Goal: Use online tool/utility: Utilize a website feature to perform a specific function

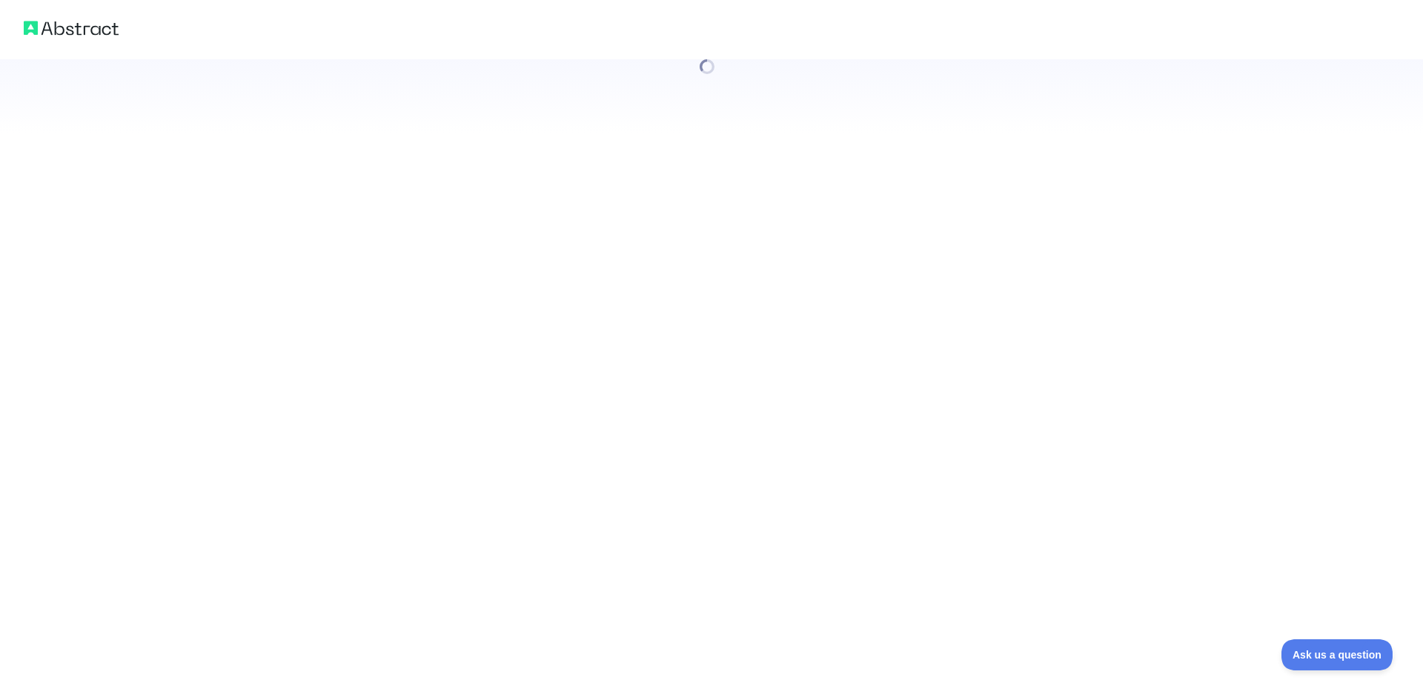
click at [278, 427] on div at bounding box center [711, 350] width 1423 height 700
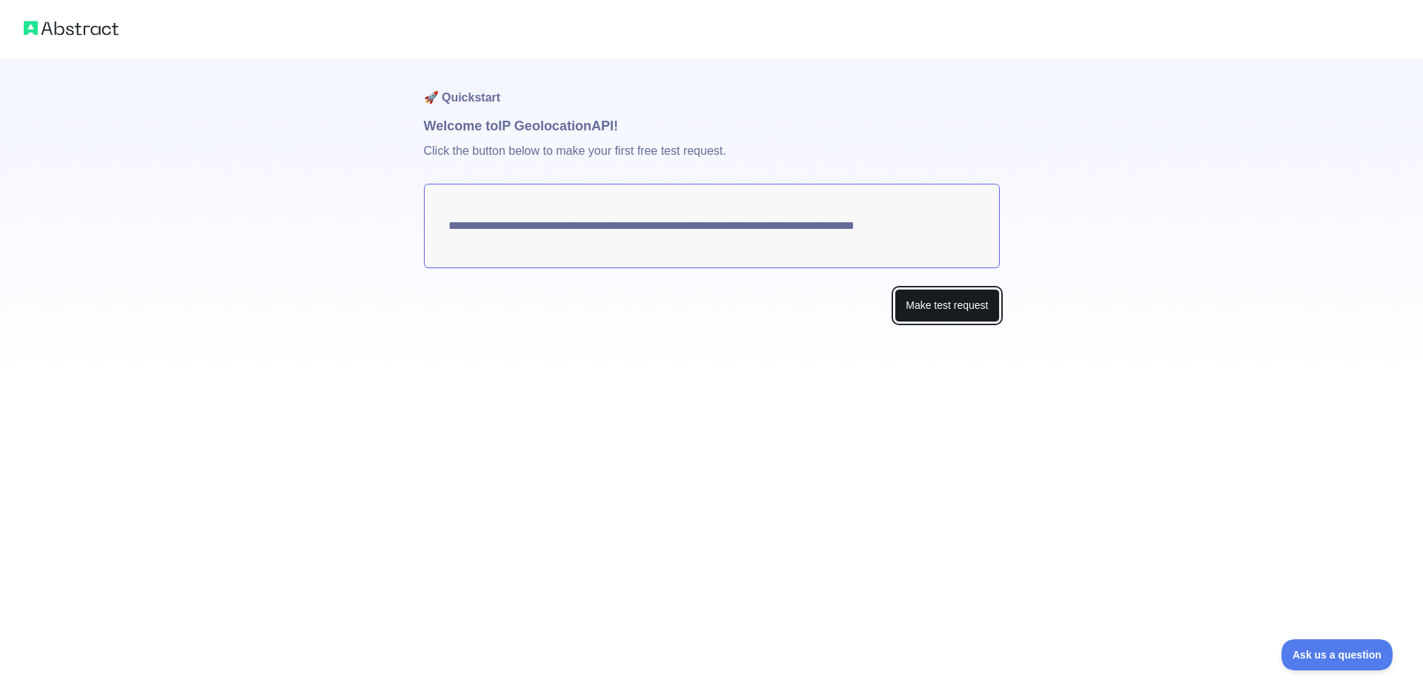
click at [937, 312] on button "Make test request" at bounding box center [946, 305] width 104 height 33
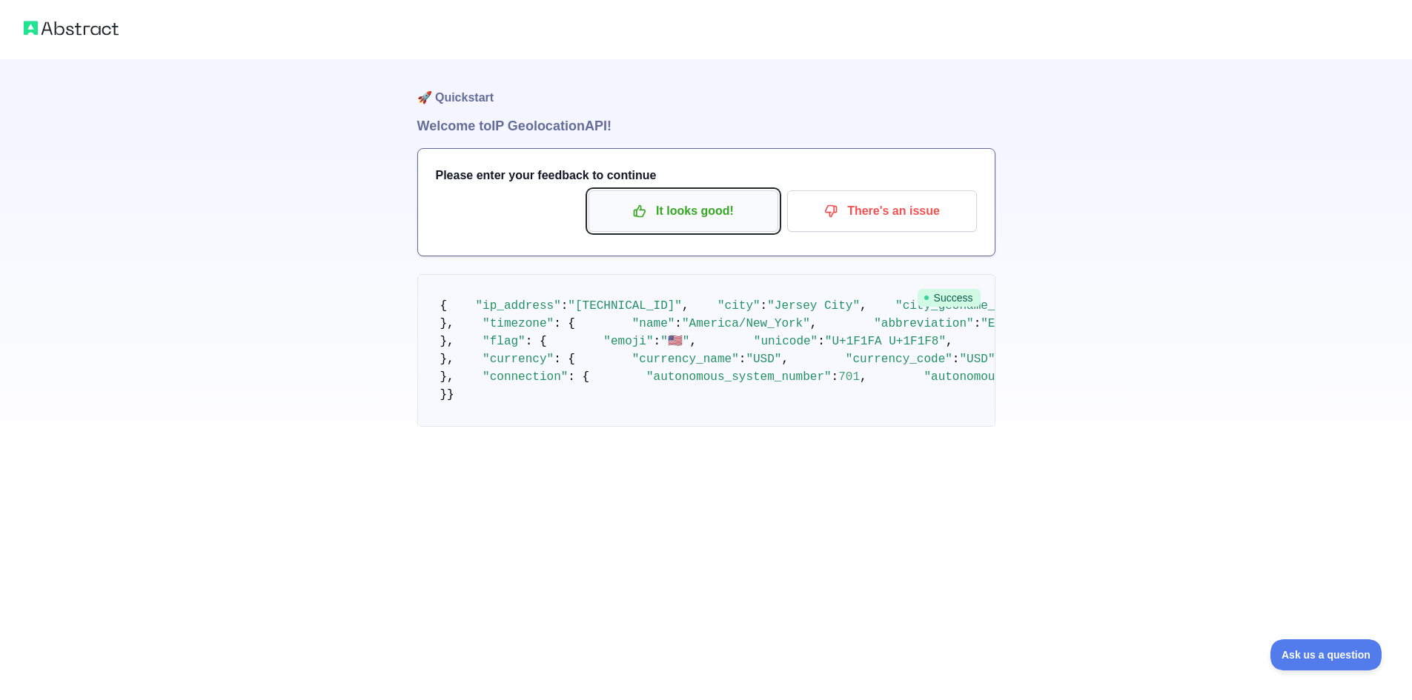
click at [713, 221] on p "It looks good!" at bounding box center [682, 211] width 167 height 25
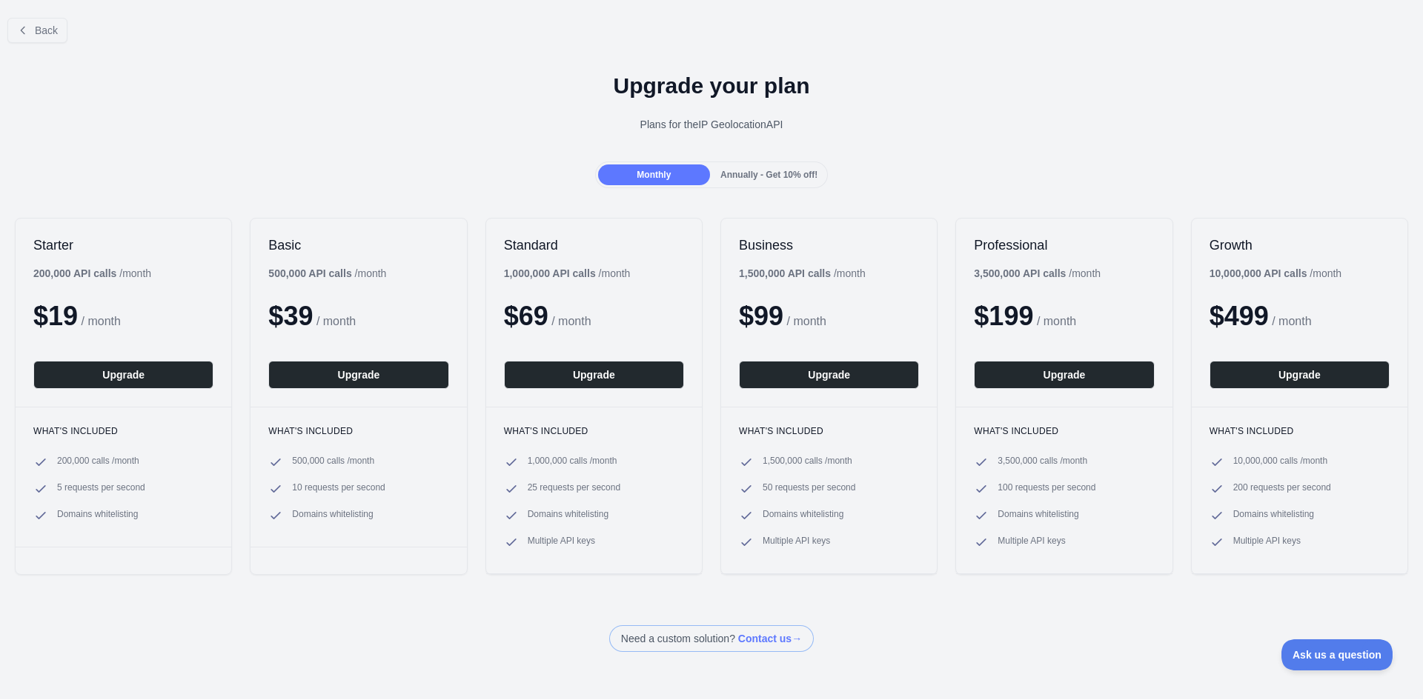
click at [73, 44] on div "Back" at bounding box center [711, 30] width 1423 height 49
click at [53, 38] on button "Back" at bounding box center [37, 30] width 60 height 25
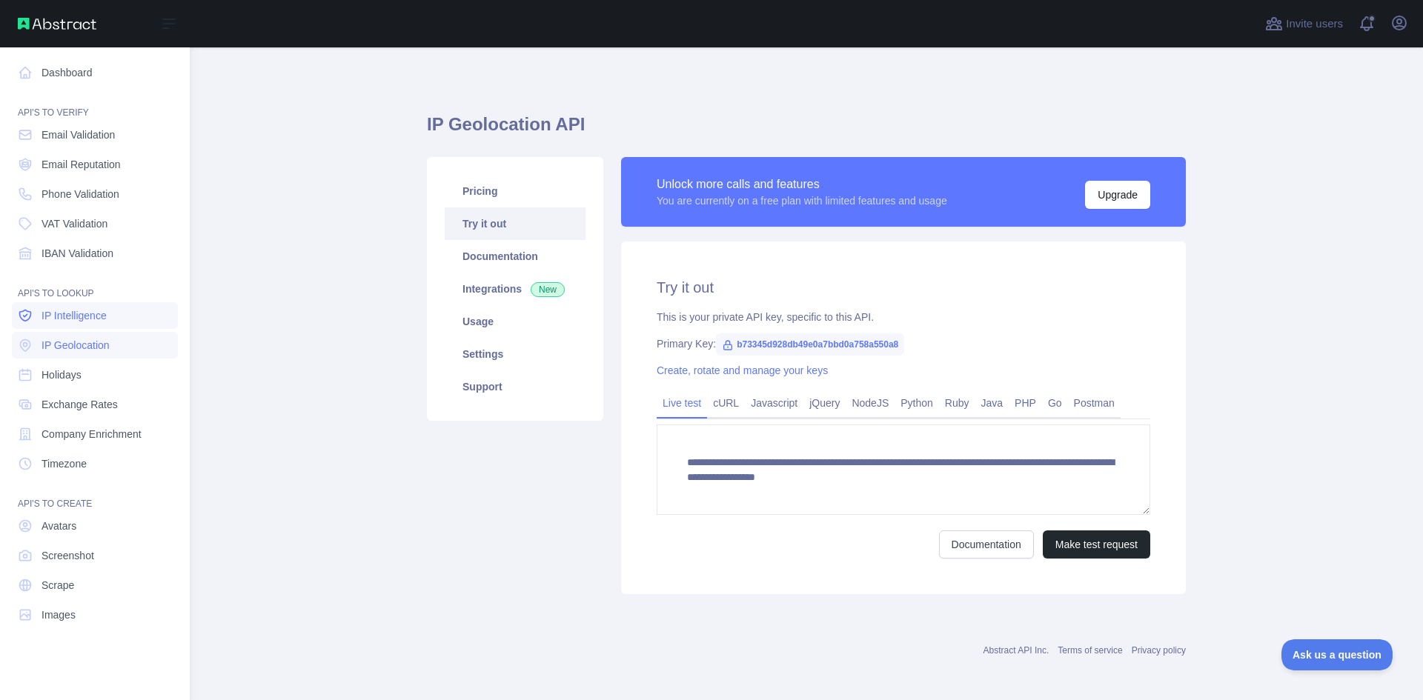
click at [84, 322] on span "IP Intelligence" at bounding box center [73, 315] width 65 height 15
click at [70, 349] on span "IP Geolocation" at bounding box center [75, 345] width 68 height 15
click at [33, 76] on link "Dashboard" at bounding box center [95, 72] width 166 height 27
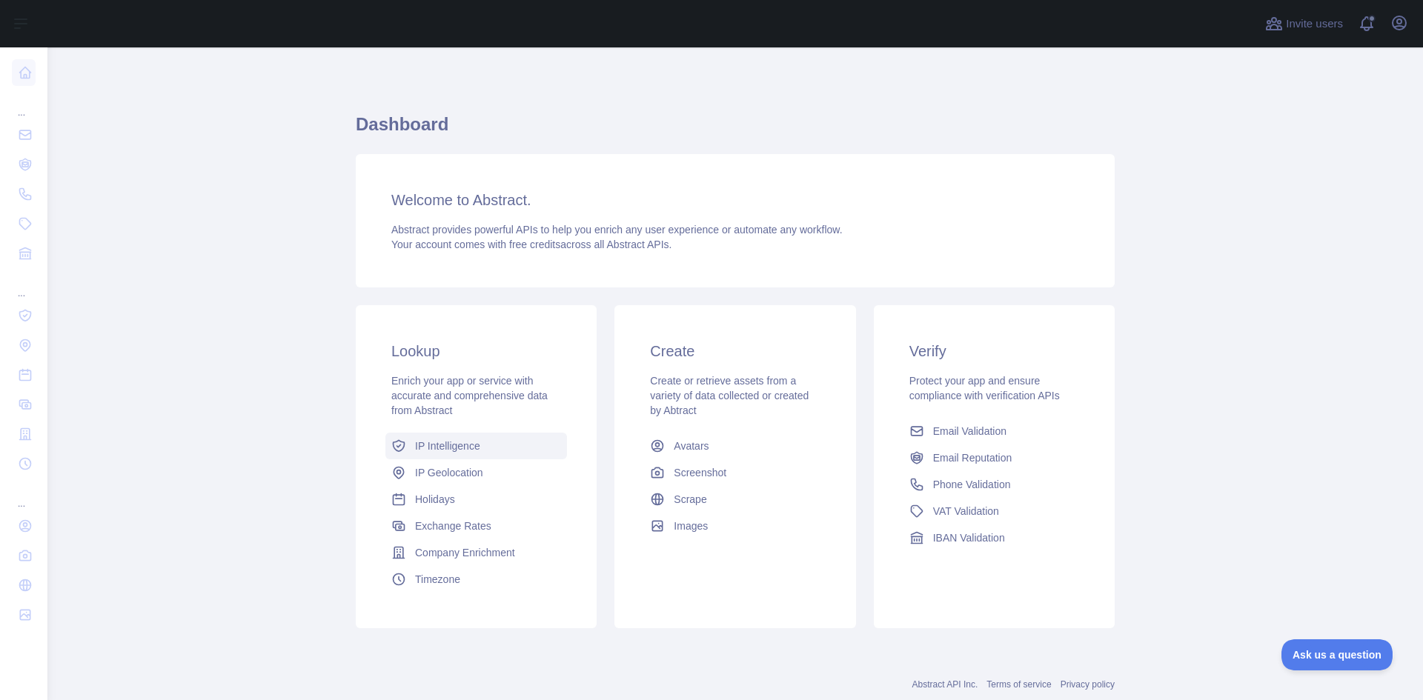
click at [433, 451] on span "IP Intelligence" at bounding box center [447, 446] width 65 height 15
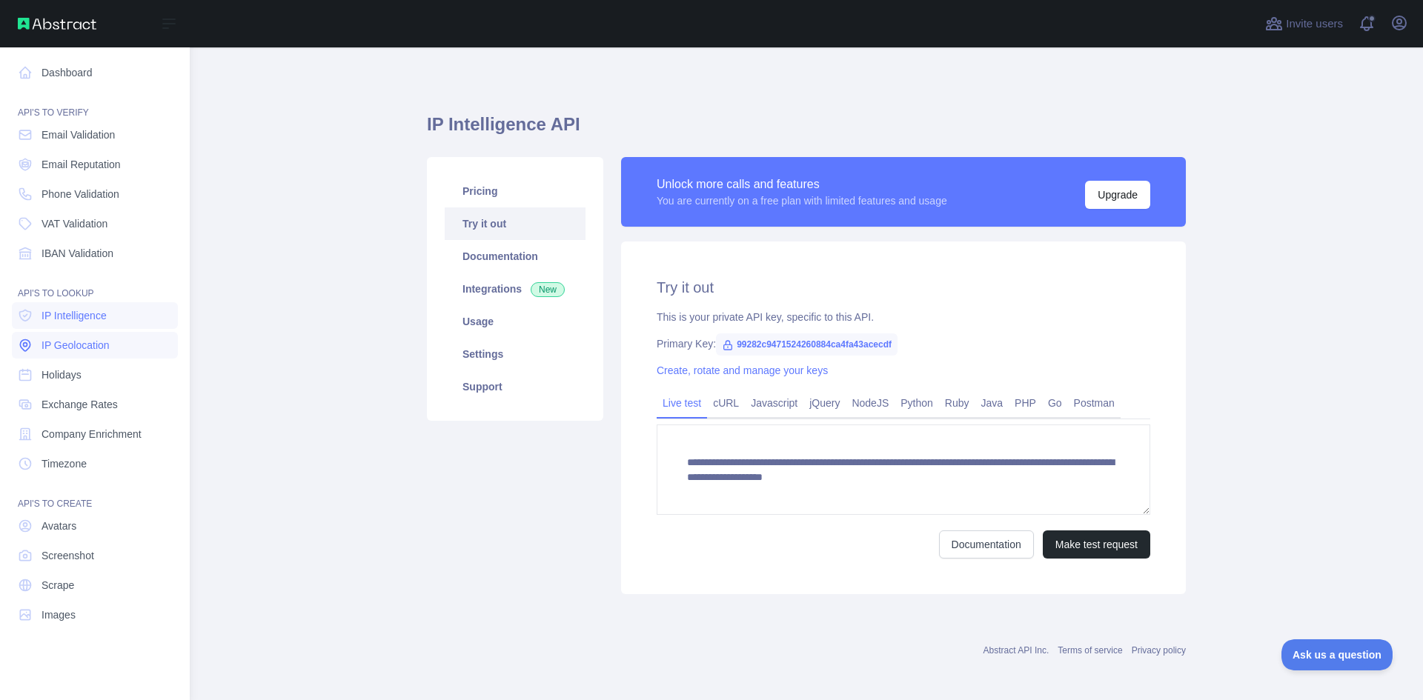
click at [73, 341] on span "IP Geolocation" at bounding box center [75, 345] width 68 height 15
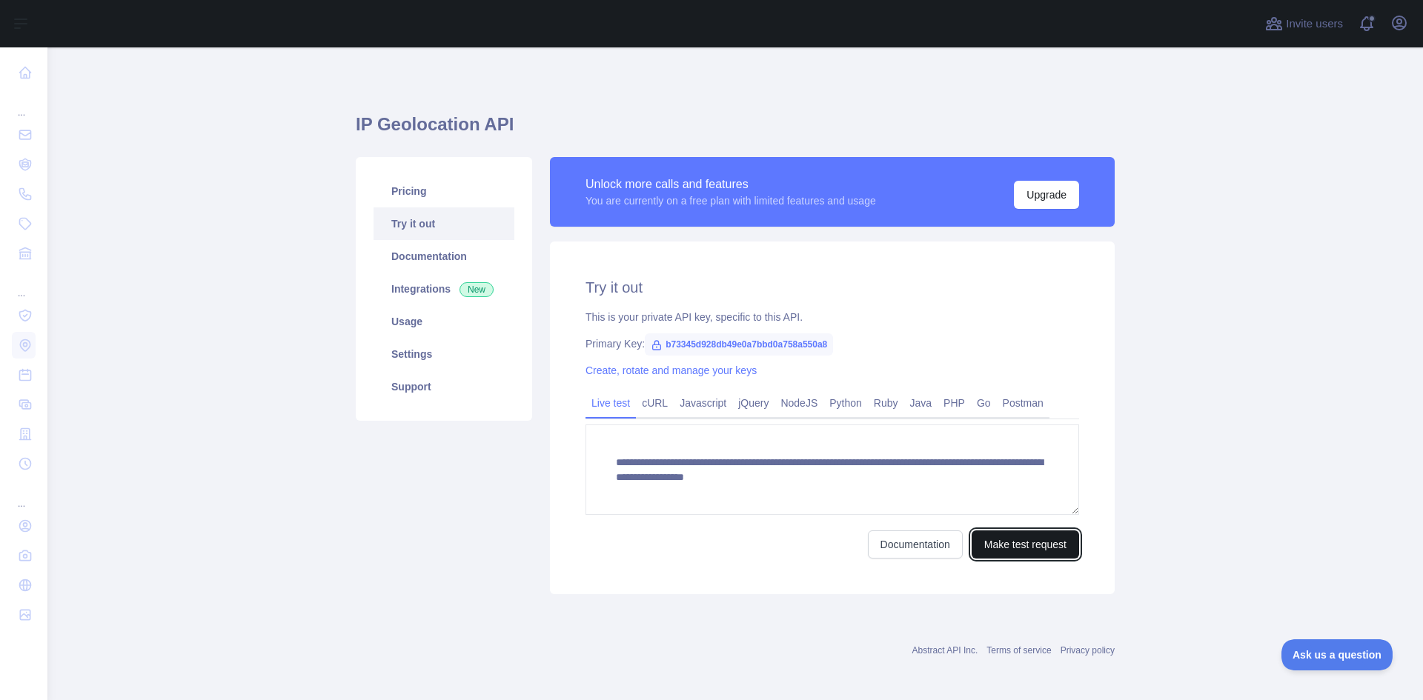
click at [978, 548] on button "Make test request" at bounding box center [1024, 545] width 107 height 28
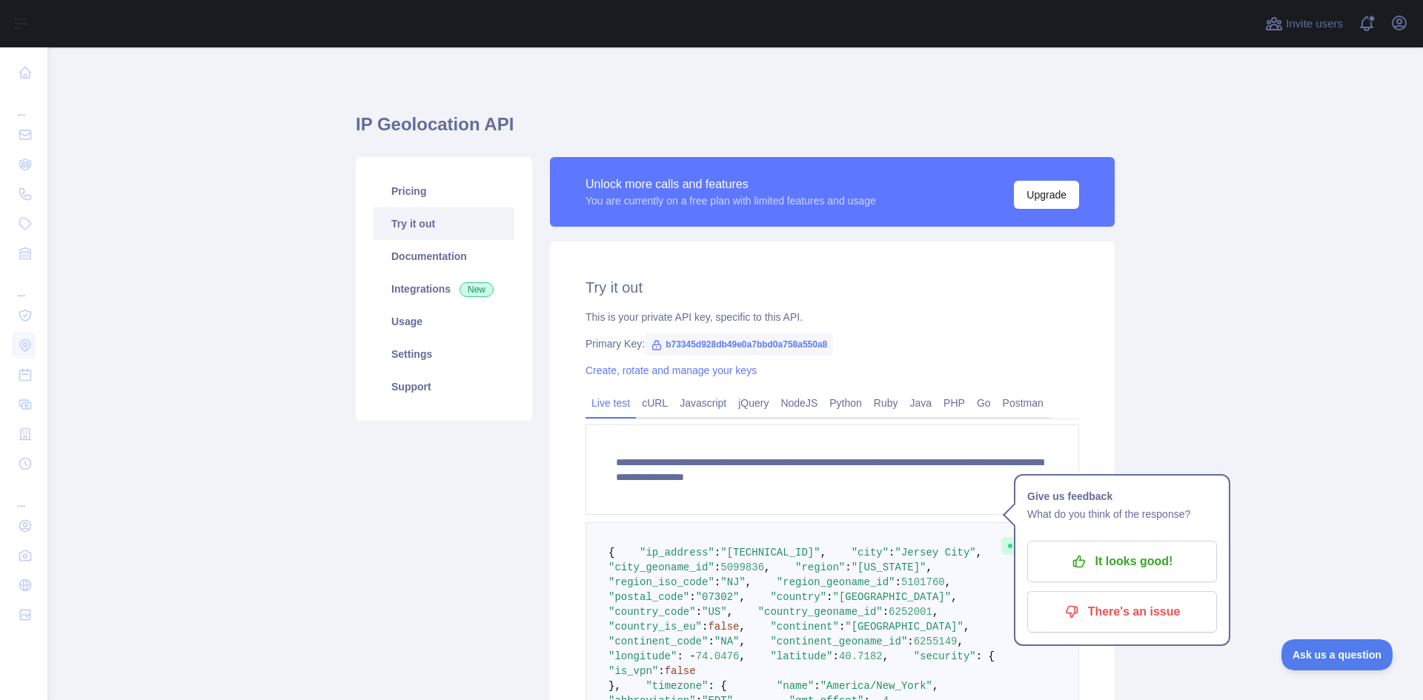
scroll to position [15, 0]
click at [817, 559] on span ""[TECHNICAL_ID]"" at bounding box center [769, 553] width 99 height 12
drag, startPoint x: 741, startPoint y: 564, endPoint x: 678, endPoint y: 513, distance: 81.1
click at [662, 550] on pre "{ "ip_address" : "[TECHNICAL_ID]" , "city" : "[GEOGRAPHIC_DATA]" , "city_geonam…" at bounding box center [832, 708] width 494 height 372
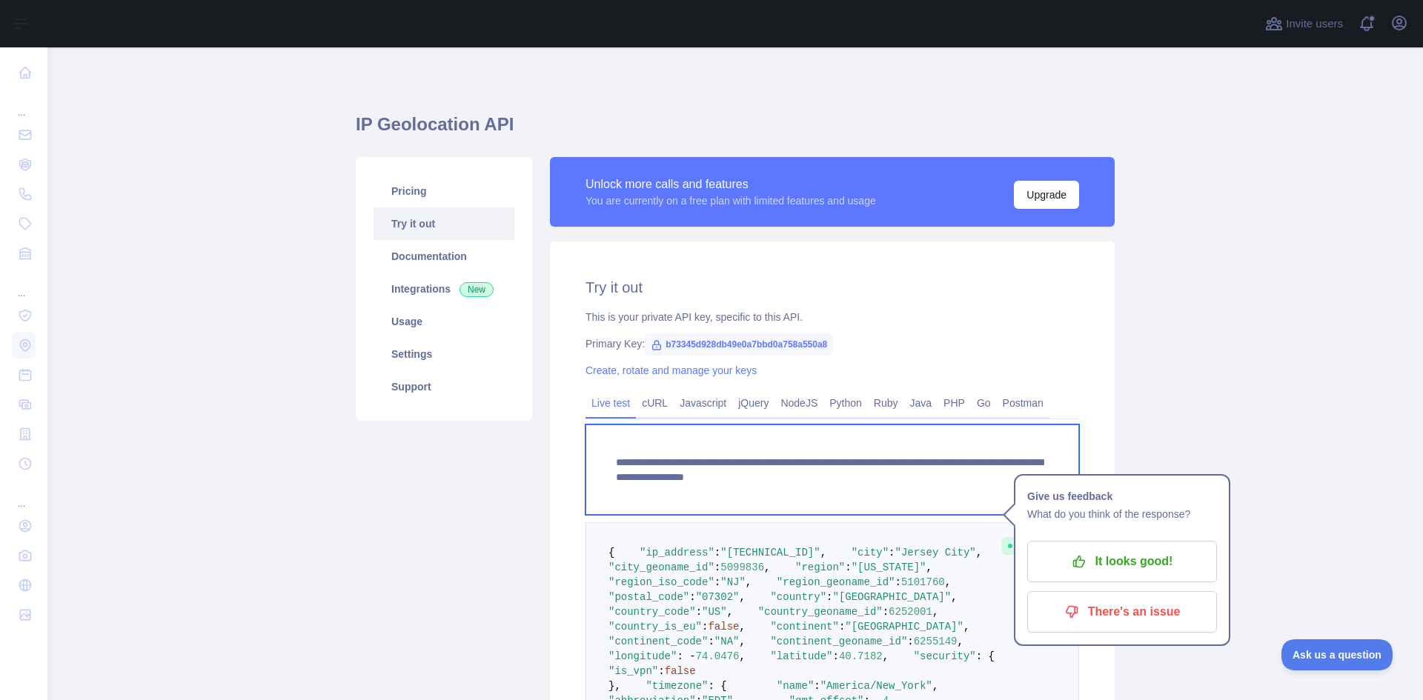
click at [669, 494] on textarea "**********" at bounding box center [832, 470] width 494 height 90
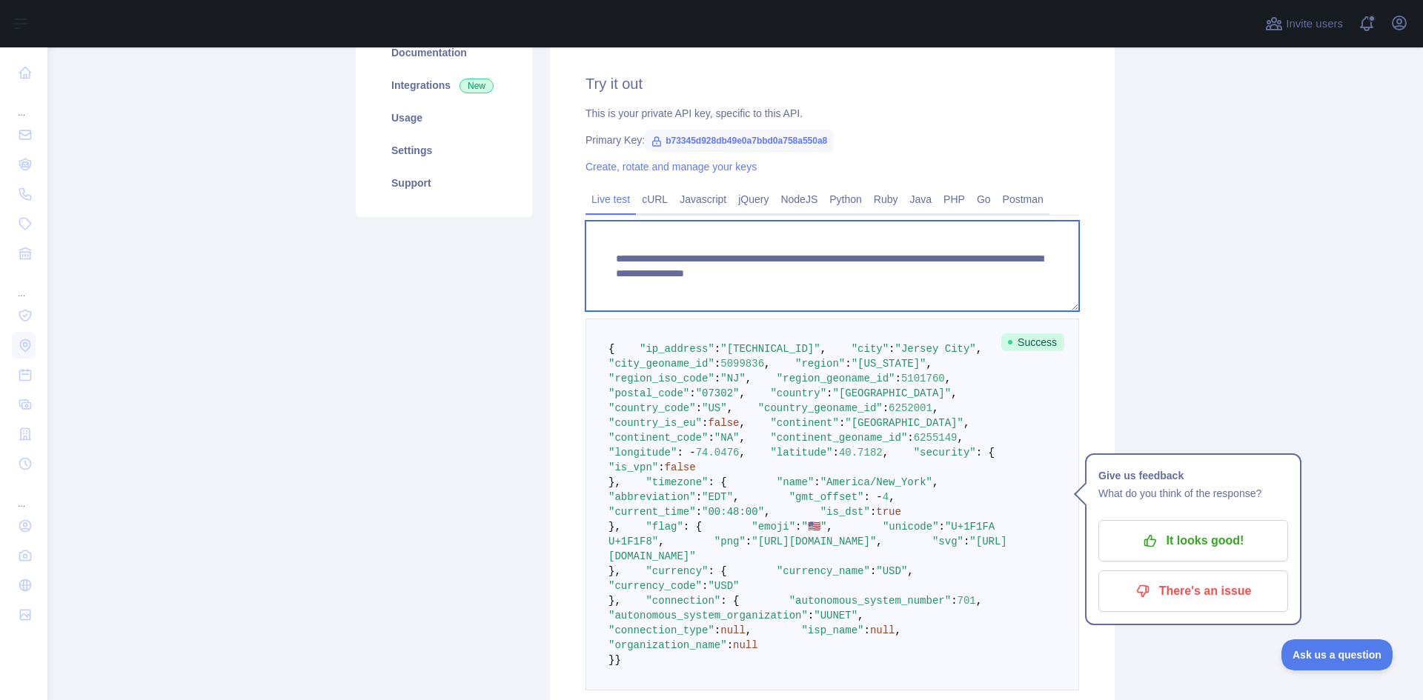
scroll to position [222, 0]
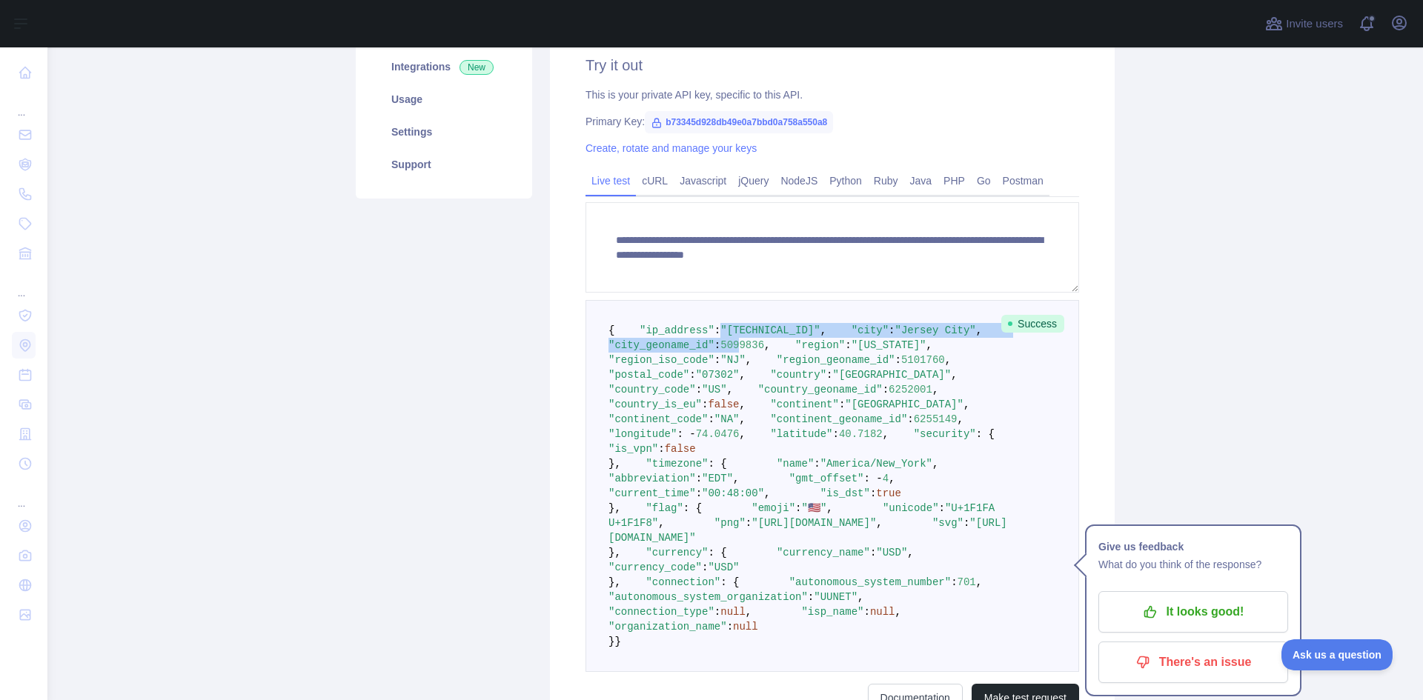
drag, startPoint x: 752, startPoint y: 371, endPoint x: 702, endPoint y: 351, distance: 54.2
click at [702, 351] on pre "{ "ip_address" : "[TECHNICAL_ID]" , "city" : "[GEOGRAPHIC_DATA]" , "city_geonam…" at bounding box center [832, 486] width 494 height 372
click at [857, 355] on pre "{ "ip_address" : "[TECHNICAL_ID]" , "city" : "[GEOGRAPHIC_DATA]" , "city_geonam…" at bounding box center [832, 486] width 494 height 372
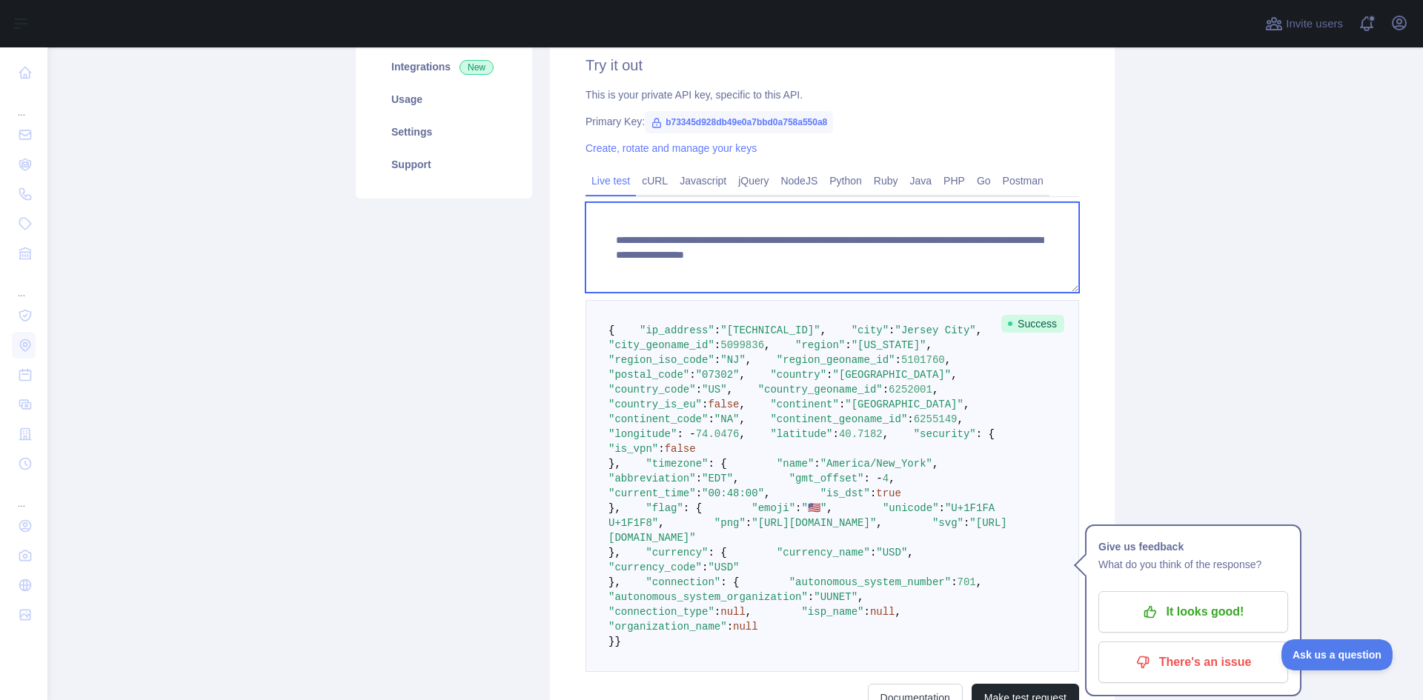
drag, startPoint x: 894, startPoint y: 240, endPoint x: 725, endPoint y: 263, distance: 170.5
click at [725, 263] on textarea "**********" at bounding box center [832, 247] width 494 height 90
paste textarea
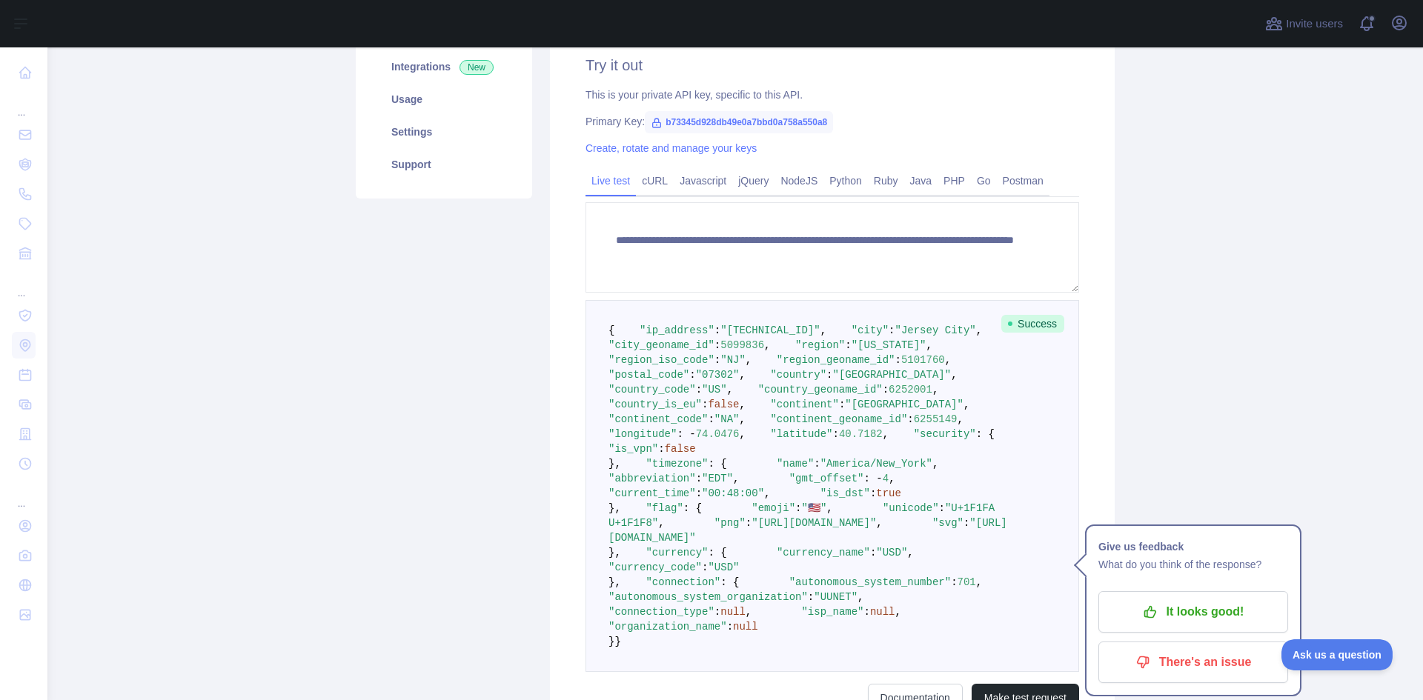
click at [1123, 285] on main "**********" at bounding box center [734, 373] width 1375 height 653
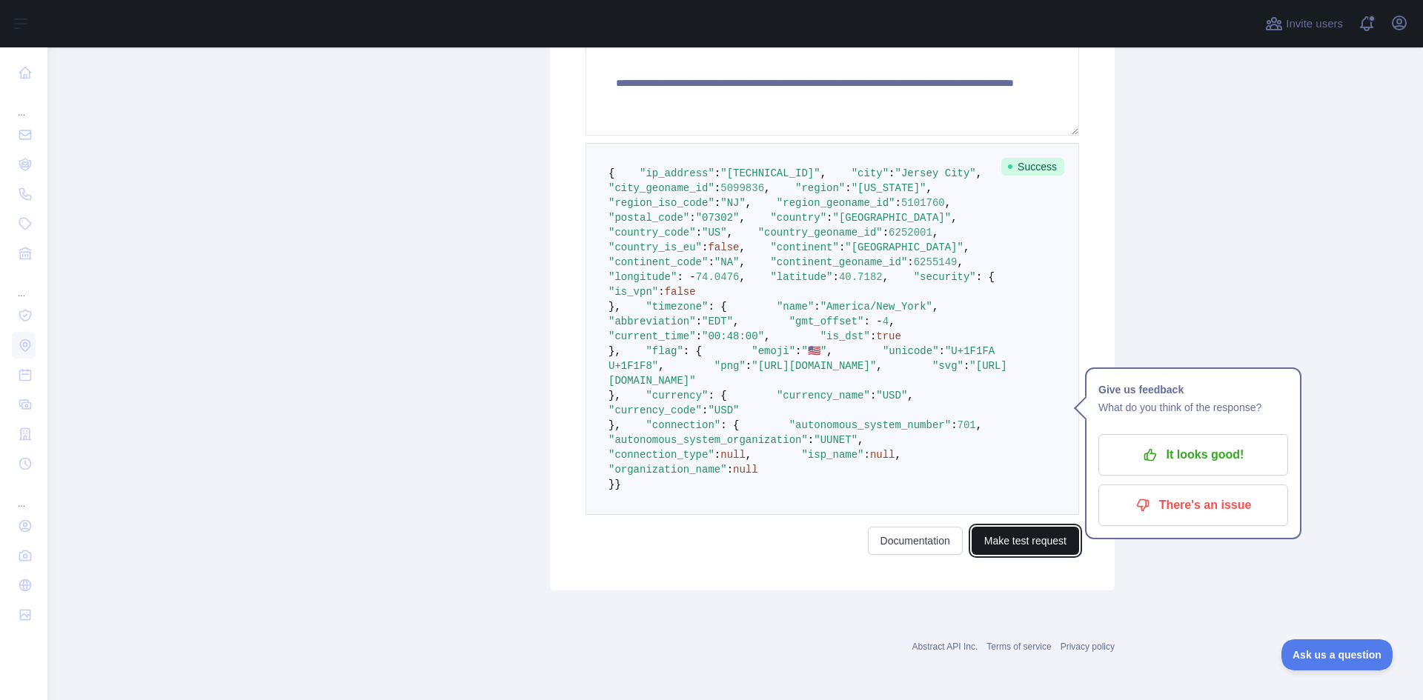
click at [983, 555] on button "Make test request" at bounding box center [1024, 541] width 107 height 28
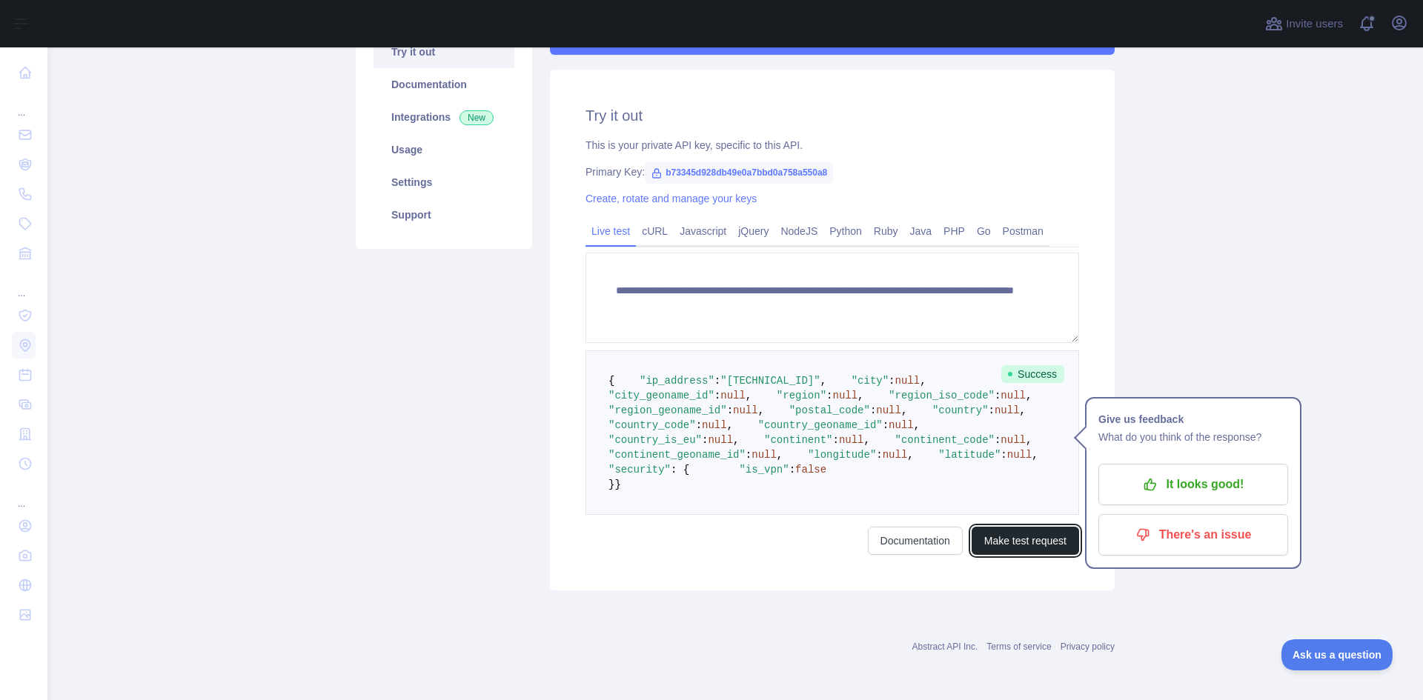
scroll to position [216, 0]
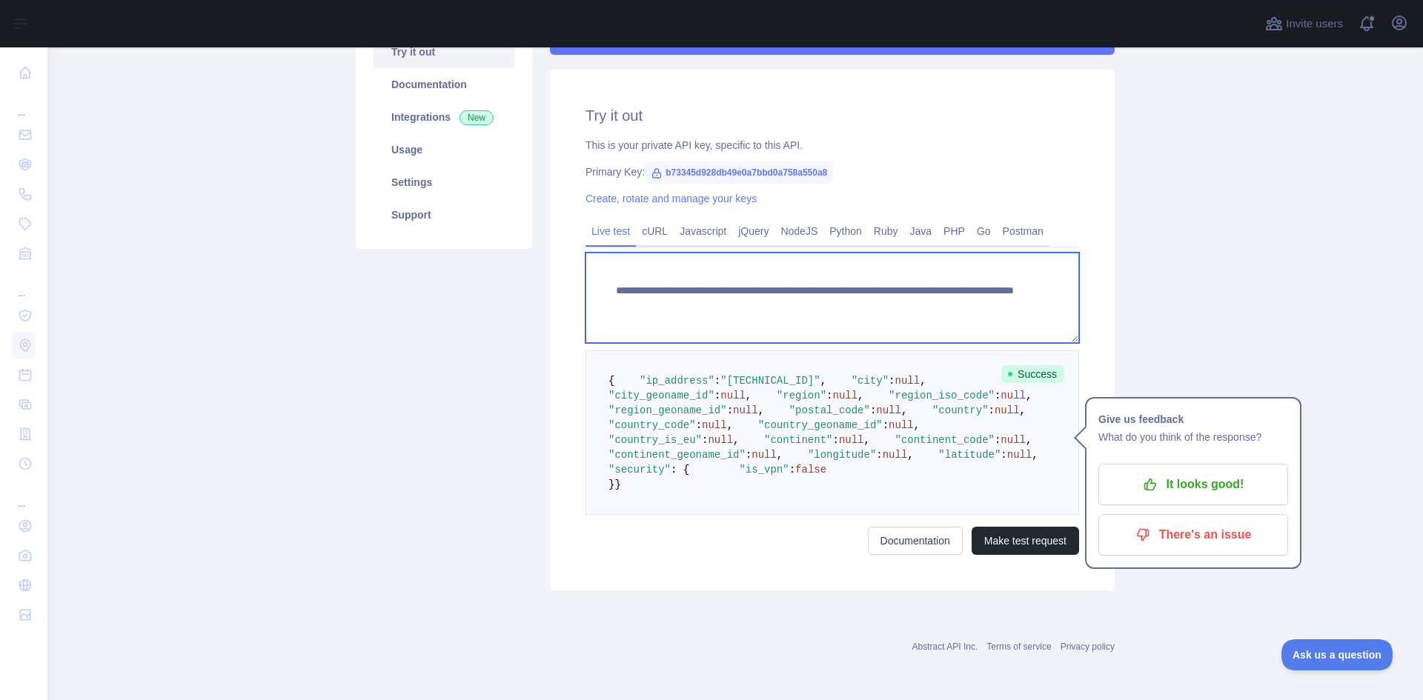
click at [989, 271] on textarea "**********" at bounding box center [832, 298] width 494 height 90
paste textarea
type textarea "**********"
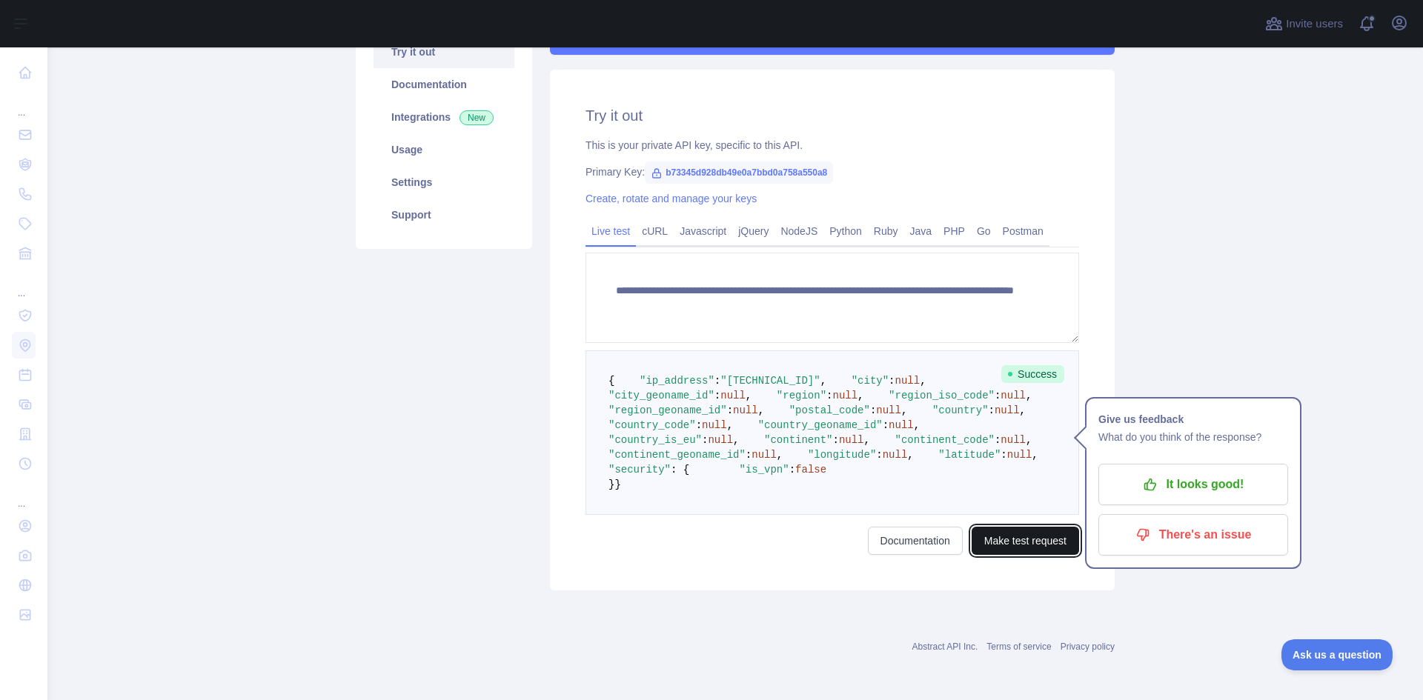
click at [995, 555] on button "Make test request" at bounding box center [1024, 541] width 107 height 28
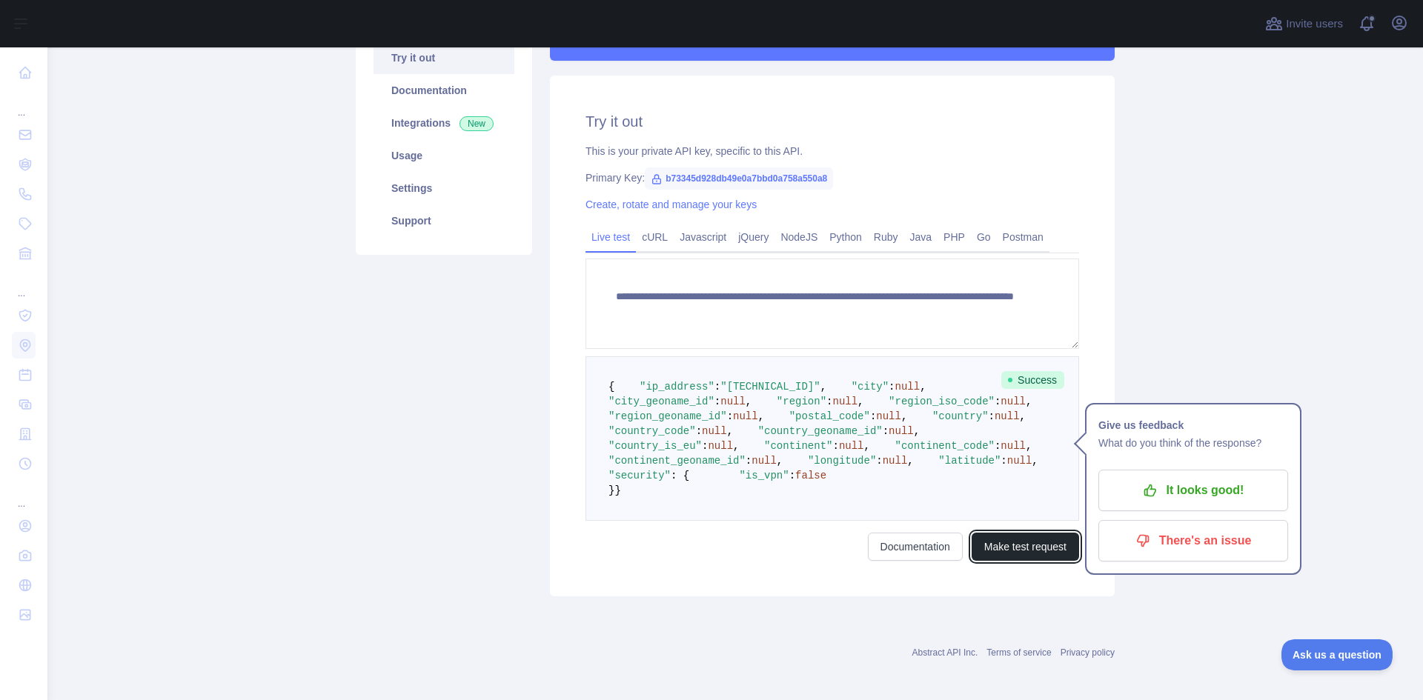
scroll to position [0, 0]
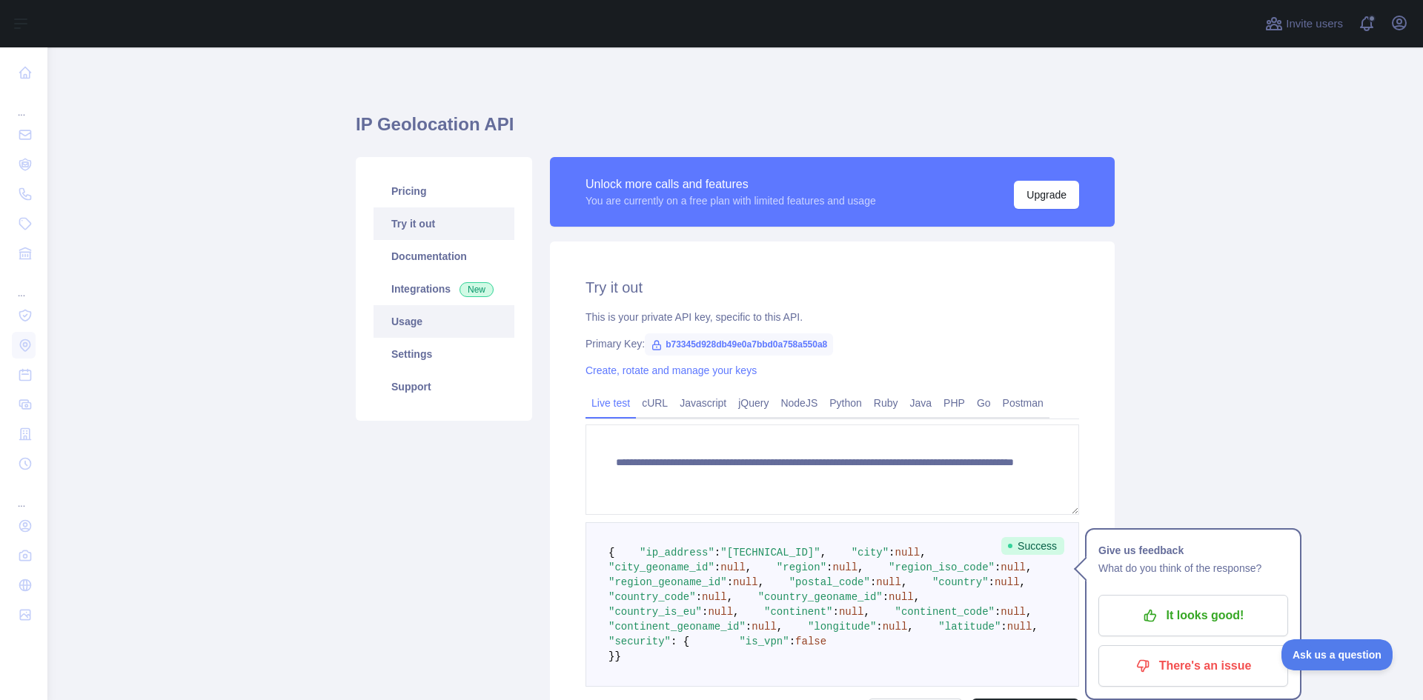
click at [414, 322] on link "Usage" at bounding box center [443, 321] width 141 height 33
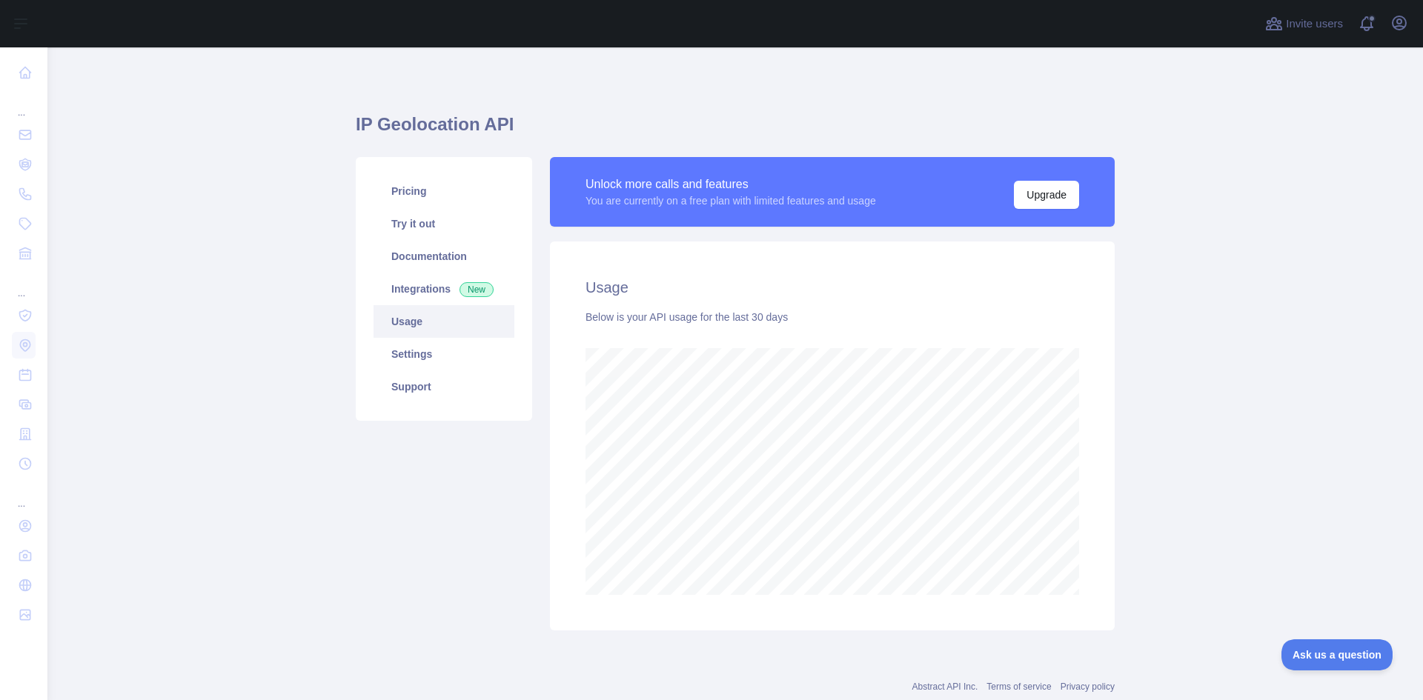
scroll to position [653, 1364]
click at [411, 208] on link "Try it out" at bounding box center [443, 223] width 141 height 33
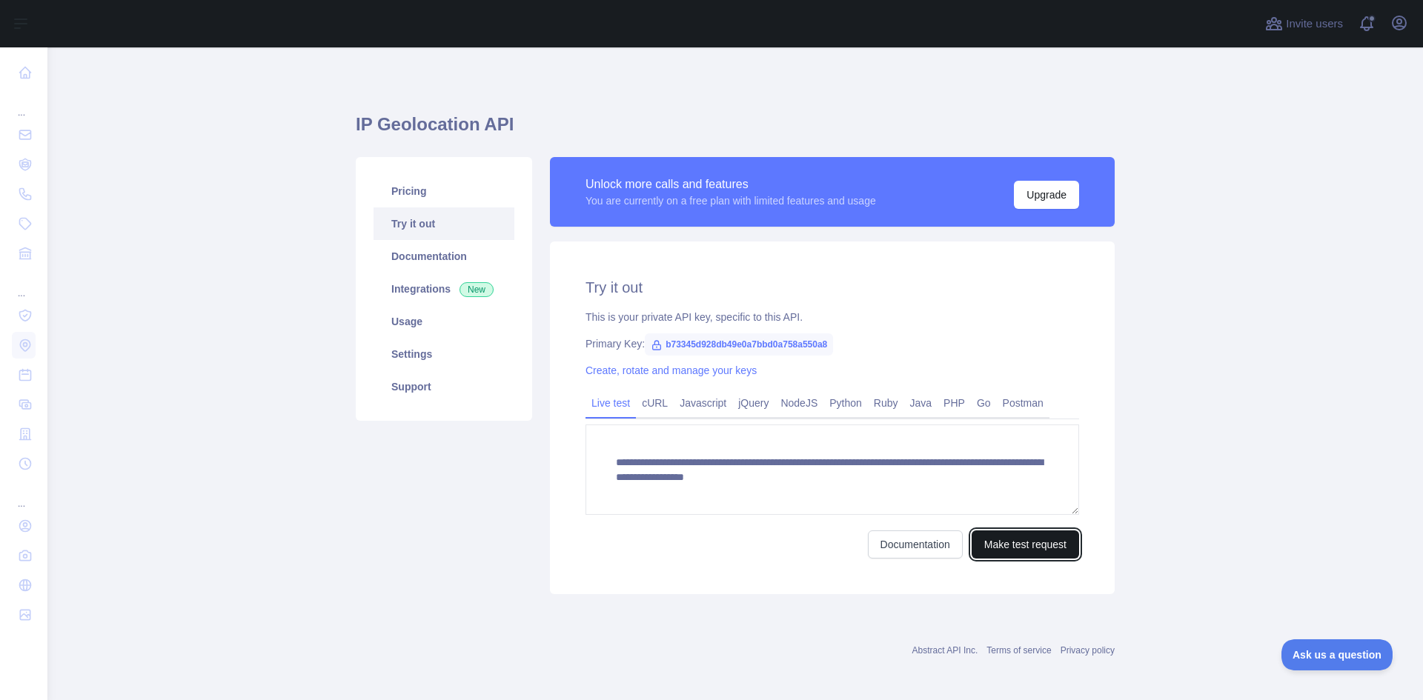
click at [997, 548] on button "Make test request" at bounding box center [1024, 545] width 107 height 28
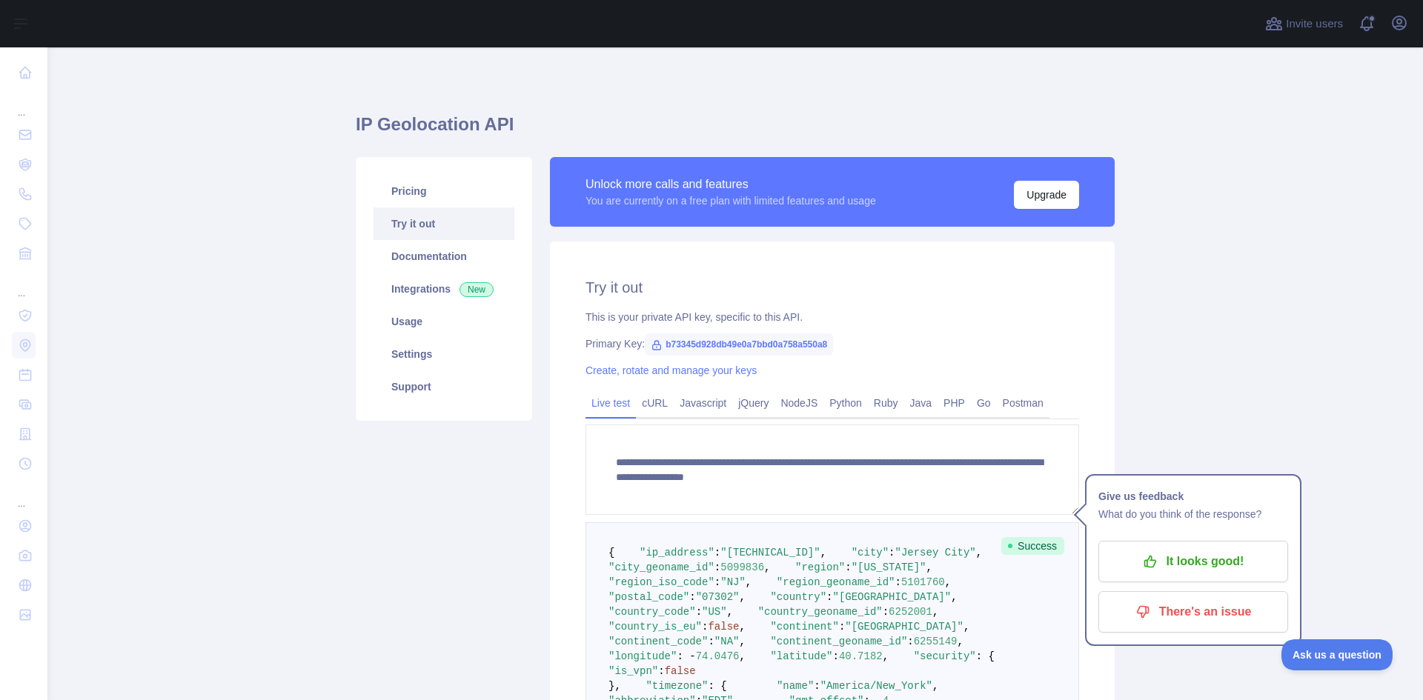
scroll to position [296, 0]
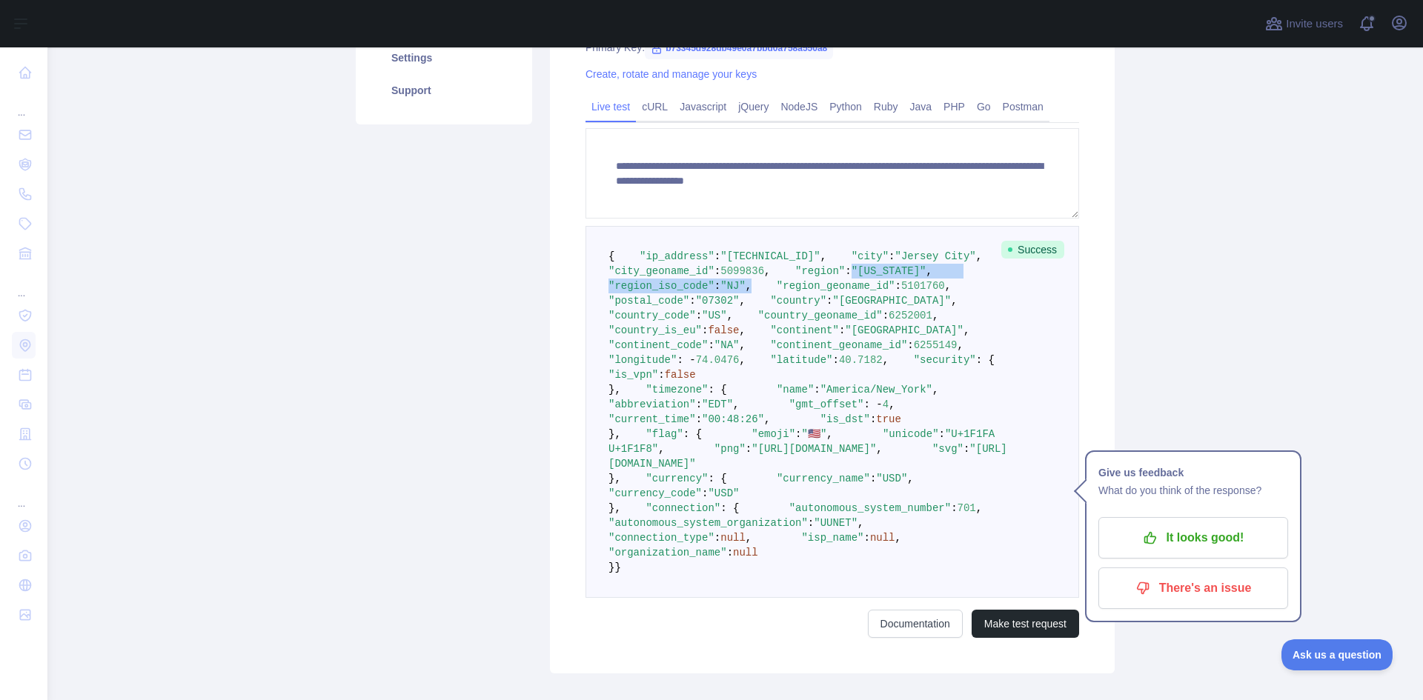
drag, startPoint x: 701, startPoint y: 318, endPoint x: 811, endPoint y: 333, distance: 110.8
click at [811, 333] on pre "{ "ip_address" : "[TECHNICAL_ID]" , "city" : "[GEOGRAPHIC_DATA]" , "city_geonam…" at bounding box center [832, 412] width 494 height 372
click at [817, 348] on pre "{ "ip_address" : "[TECHNICAL_ID]" , "city" : "[GEOGRAPHIC_DATA]" , "city_geonam…" at bounding box center [832, 412] width 494 height 372
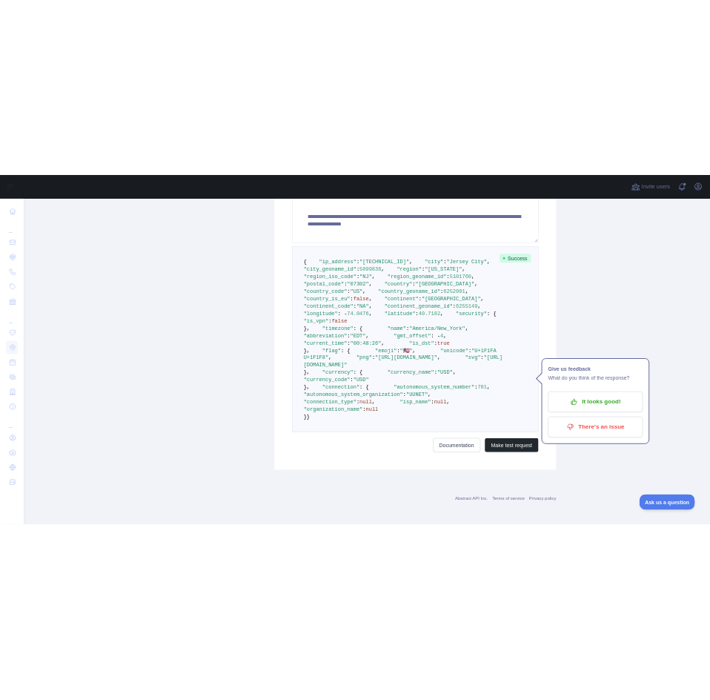
scroll to position [445, 0]
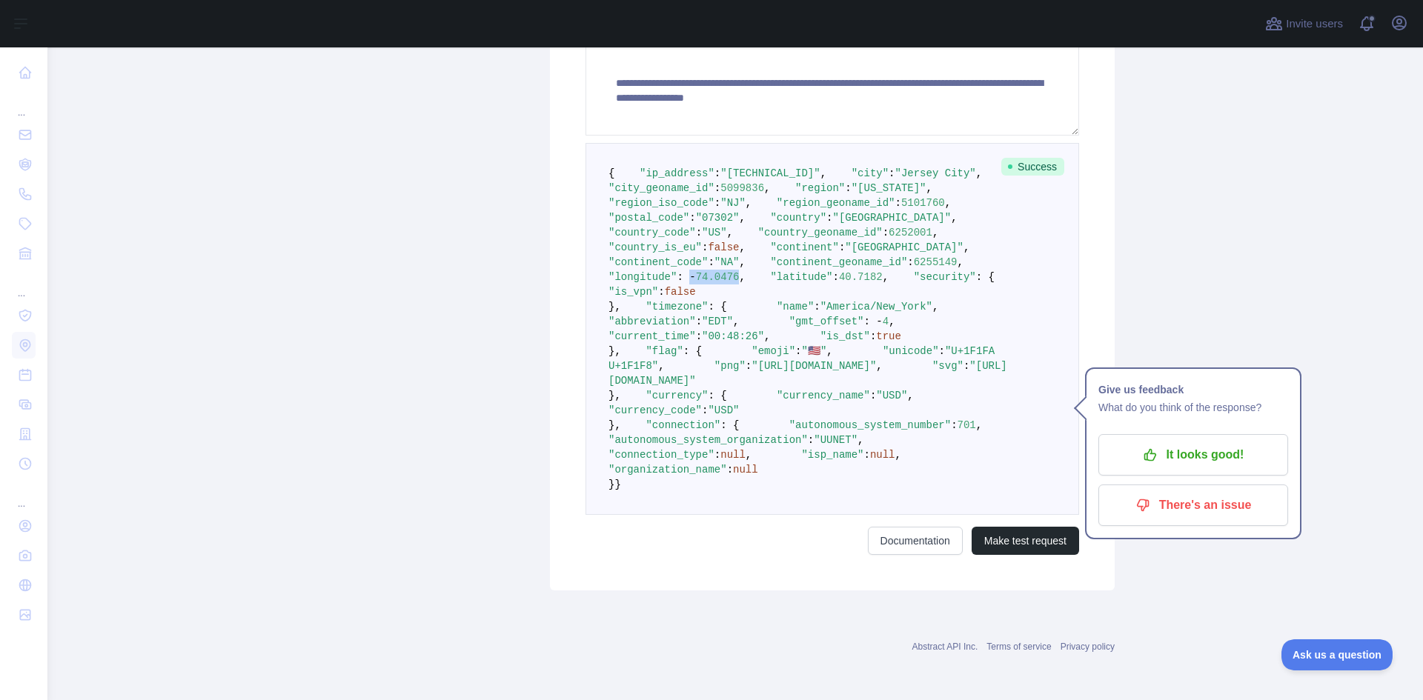
drag, startPoint x: 701, startPoint y: 331, endPoint x: 743, endPoint y: 330, distance: 42.2
click at [743, 283] on span ""longitude" : - 74.0476 ," at bounding box center [798, 269] width 380 height 27
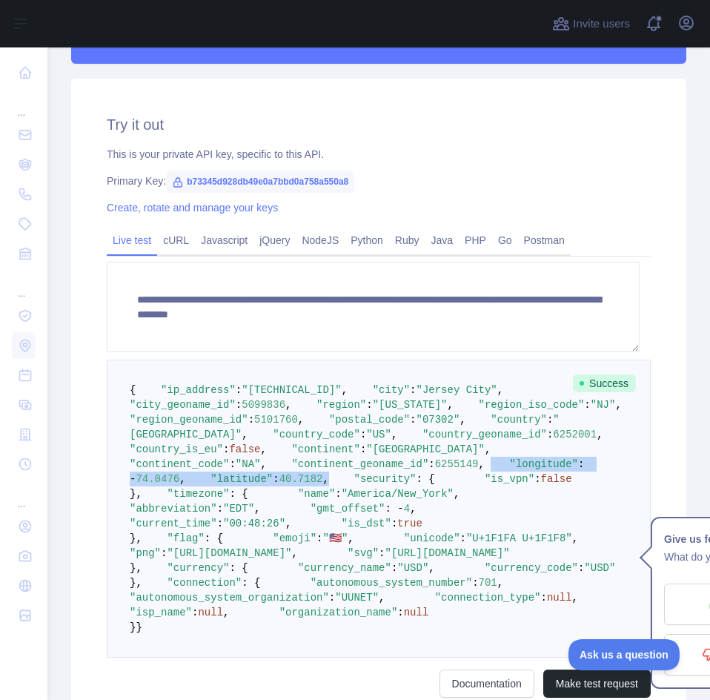
drag, startPoint x: 276, startPoint y: 622, endPoint x: 137, endPoint y: 605, distance: 139.7
click at [137, 605] on pre "{ "ip_address" : "[TECHNICAL_ID]" , "city" : "[GEOGRAPHIC_DATA]" , "city_geonam…" at bounding box center [379, 508] width 544 height 298
copy code ""longitude" : - 74.0476 , "latitude" : 40.7182 ,"
click at [358, 622] on pre "{ "ip_address" : "[TECHNICAL_ID]" , "city" : "[GEOGRAPHIC_DATA]" , "city_geonam…" at bounding box center [379, 508] width 544 height 298
drag, startPoint x: 270, startPoint y: 625, endPoint x: 130, endPoint y: 605, distance: 140.8
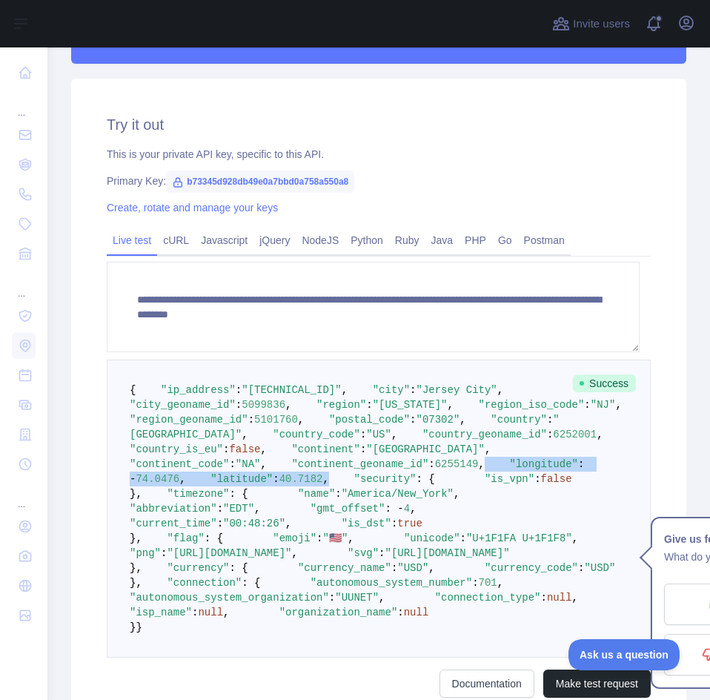
click at [130, 605] on pre "{ "ip_address" : "[TECHNICAL_ID]" , "city" : "[GEOGRAPHIC_DATA]" , "city_geonam…" at bounding box center [379, 508] width 544 height 298
copy code ""longitude" : - 74.0476 , "latitude" : 40.7182 ,"
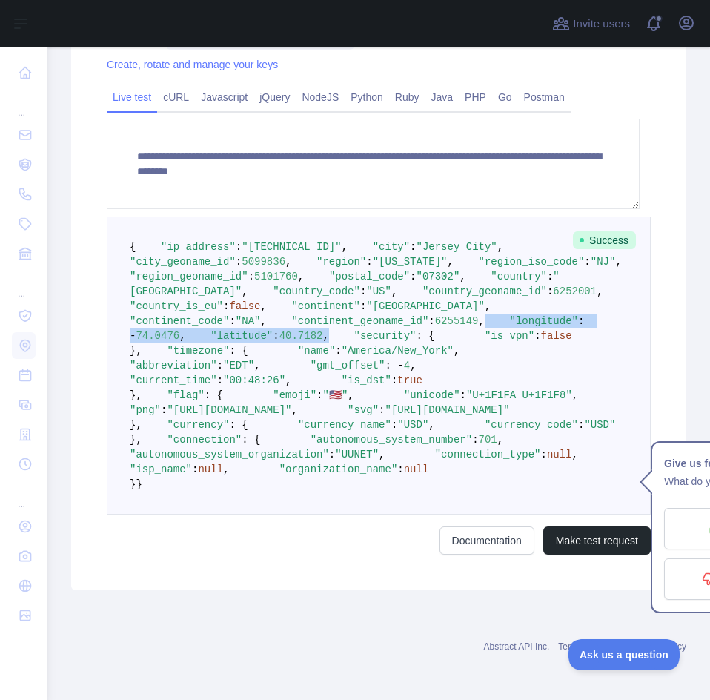
scroll to position [667, 0]
